Goal: Transaction & Acquisition: Download file/media

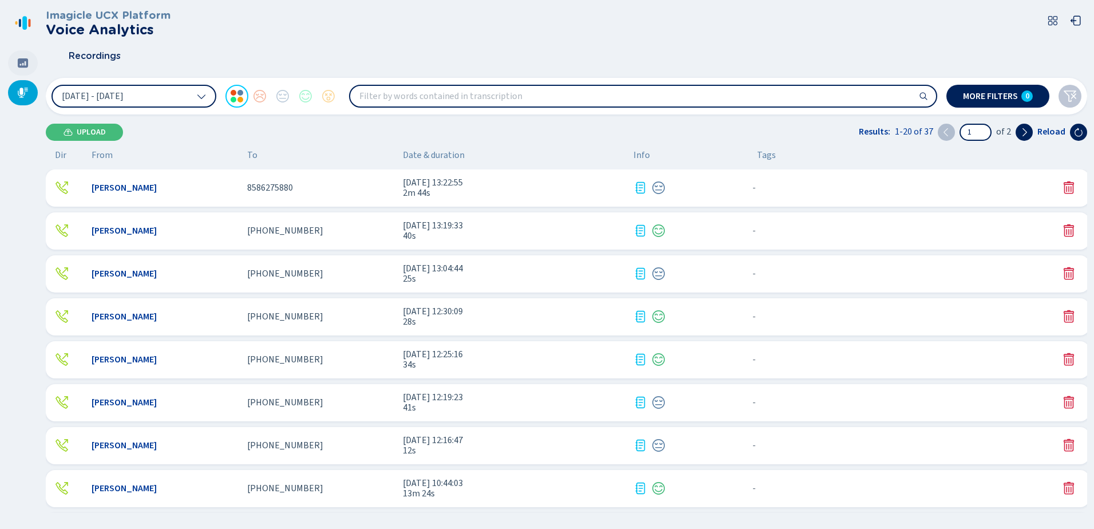
click at [28, 61] on div at bounding box center [23, 62] width 30 height 25
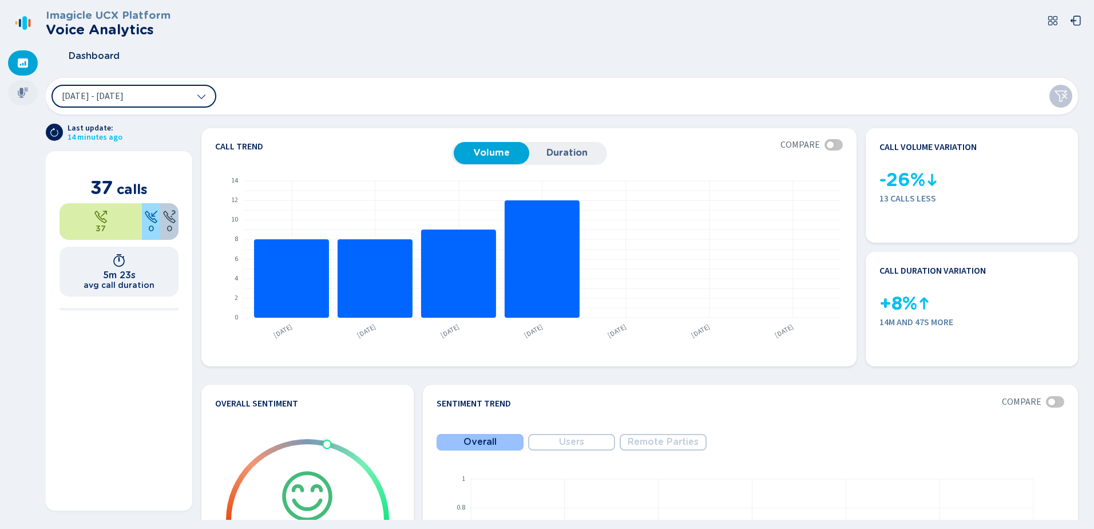
click at [23, 91] on icon at bounding box center [23, 93] width 10 height 10
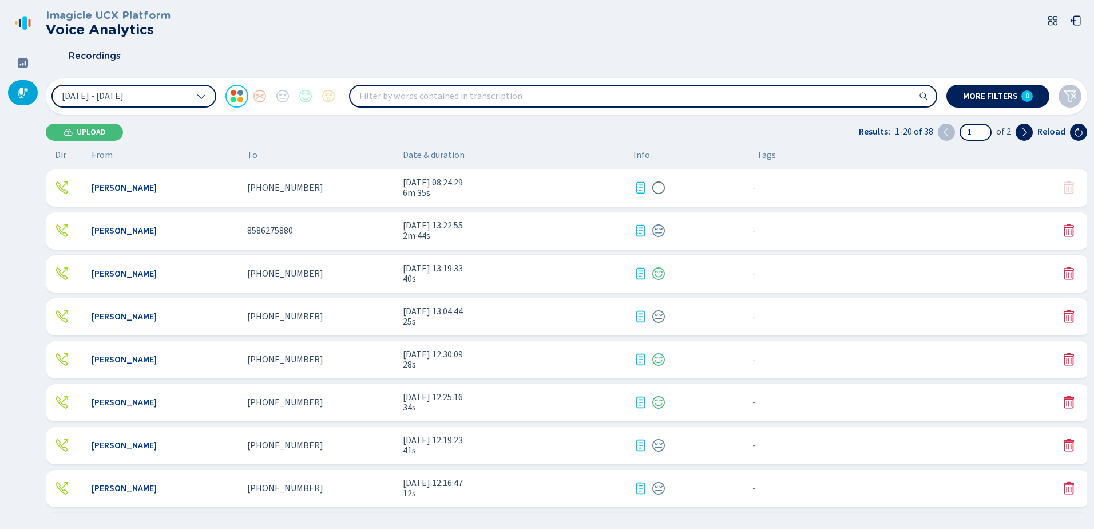
click at [485, 193] on span "6m 35s" at bounding box center [514, 193] width 222 height 10
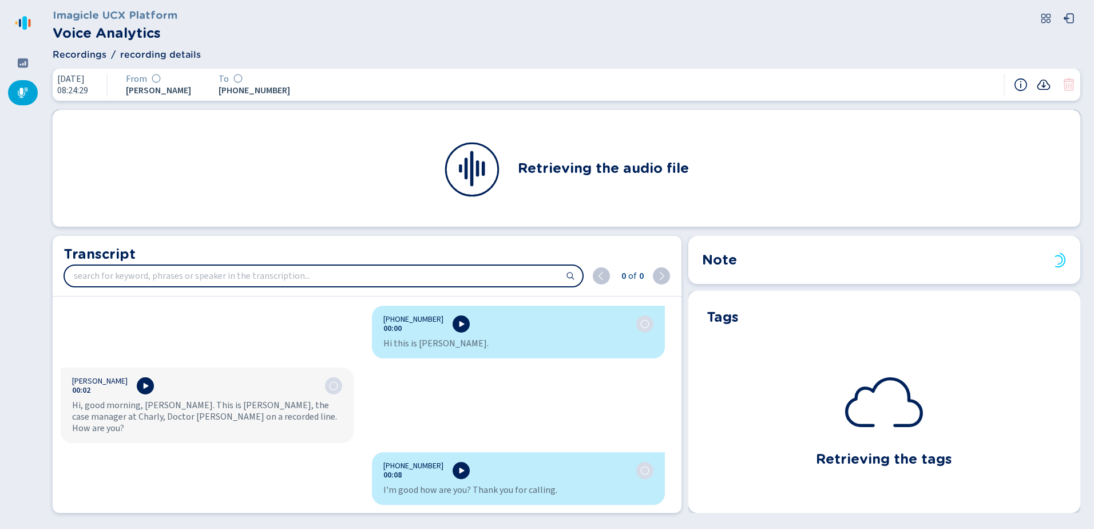
click at [1045, 84] on icon at bounding box center [1044, 85] width 14 height 14
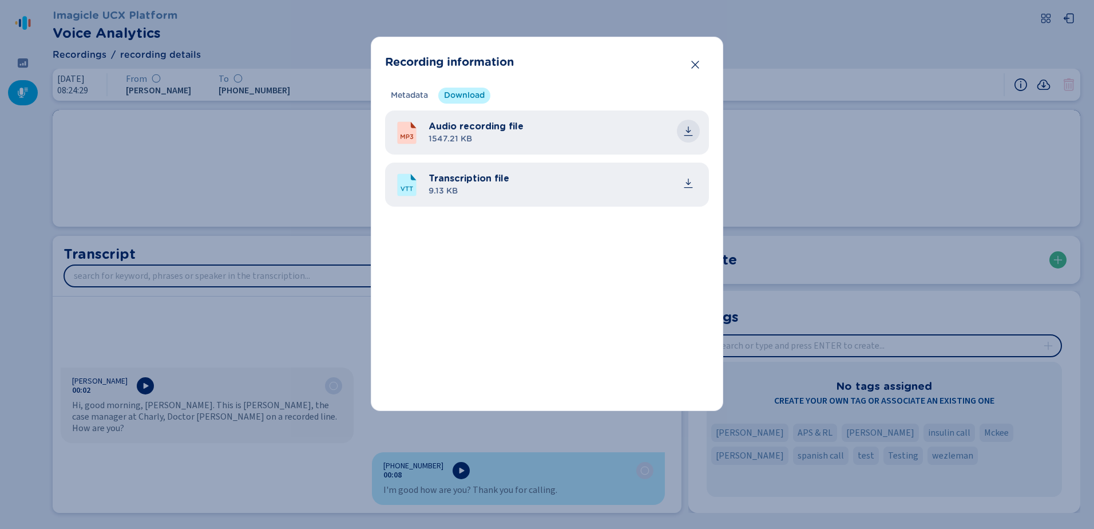
click at [686, 126] on icon "common.download" at bounding box center [688, 130] width 11 height 11
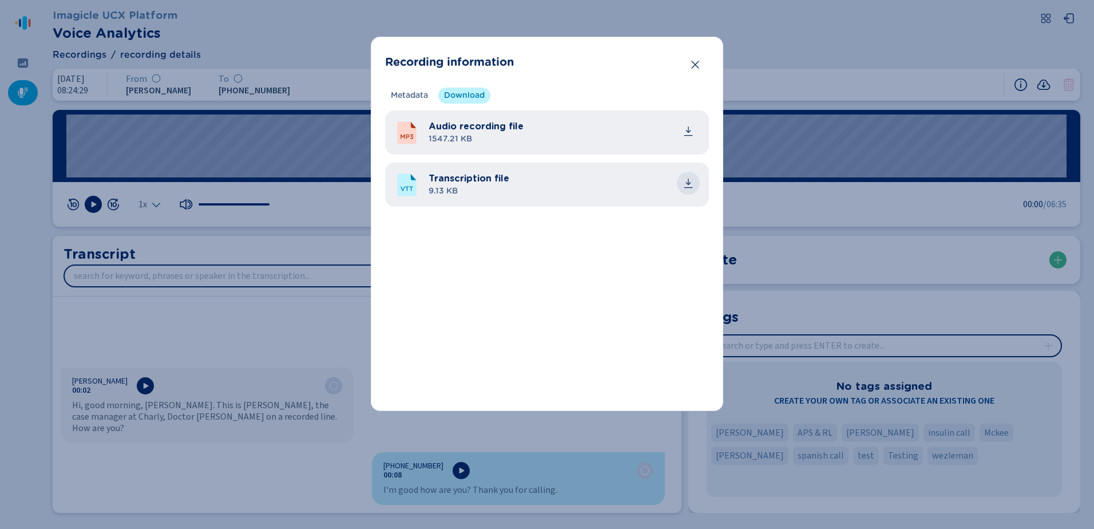
click at [689, 182] on icon "common.download" at bounding box center [688, 182] width 5 height 6
